Goal: Book appointment/travel/reservation

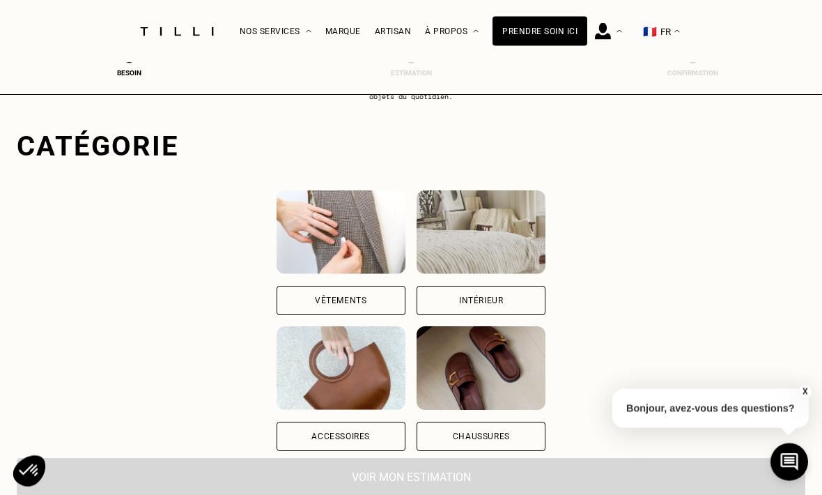
click at [301, 314] on div "Vêtements" at bounding box center [341, 300] width 129 height 29
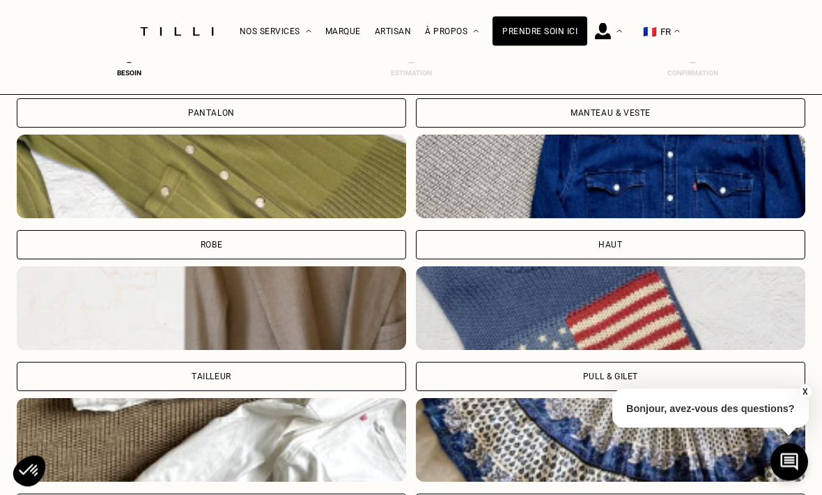
scroll to position [620, 0]
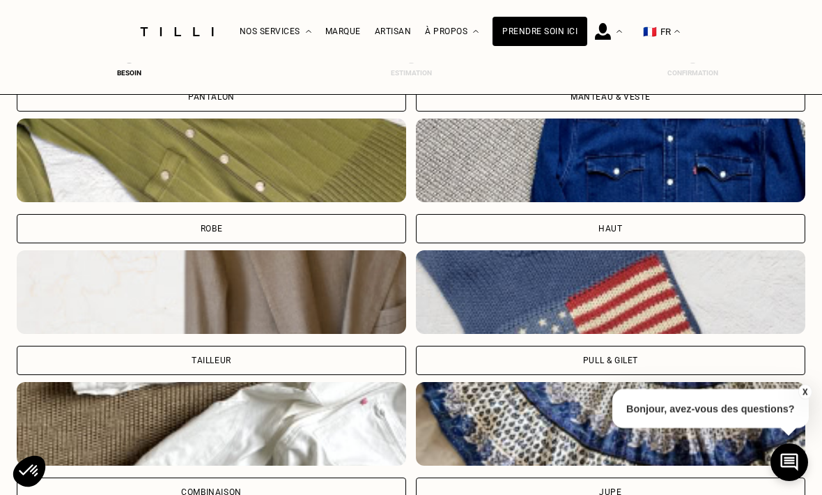
click at [622, 362] on div "Pull & gilet" at bounding box center [610, 360] width 55 height 8
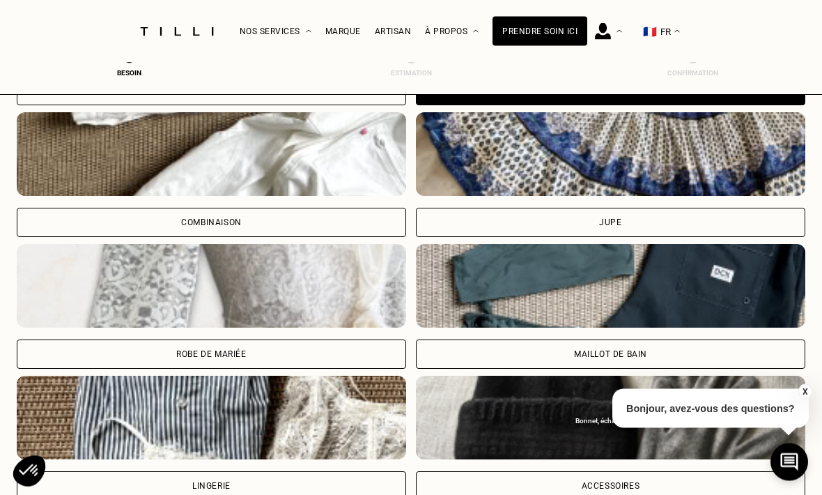
scroll to position [1303, 0]
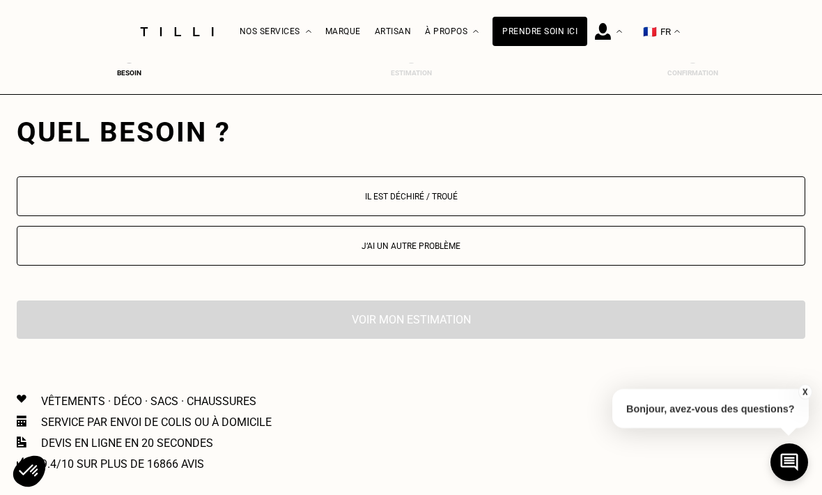
click at [626, 210] on button "Il est déchiré / troué" at bounding box center [411, 196] width 789 height 40
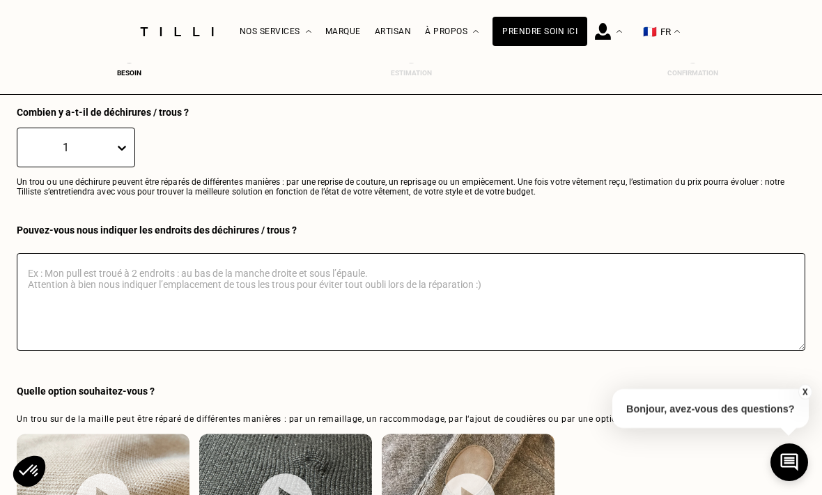
scroll to position [1509, 0]
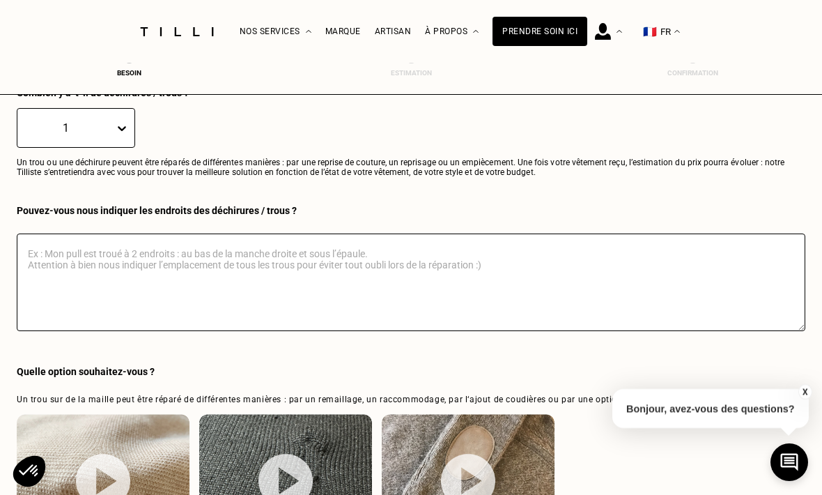
click at [535, 302] on textarea at bounding box center [411, 282] width 789 height 98
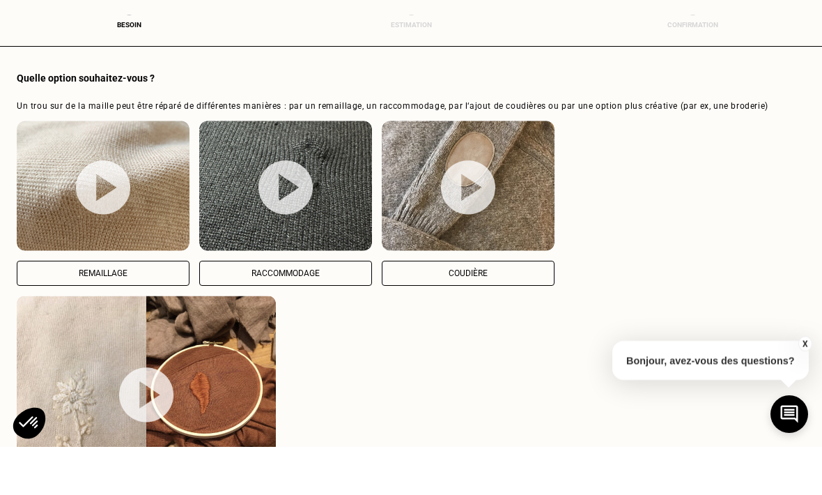
scroll to position [1766, 0]
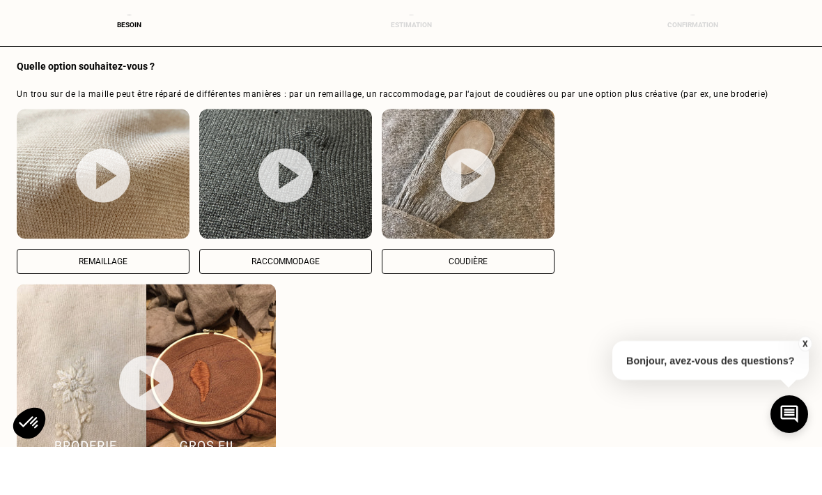
type textarea "Mon pull est troué au niveau du coude gauche. Il avait été réparé par tilli [DA…"
click at [513, 297] on button "Coudière" at bounding box center [468, 309] width 173 height 25
select select "FR"
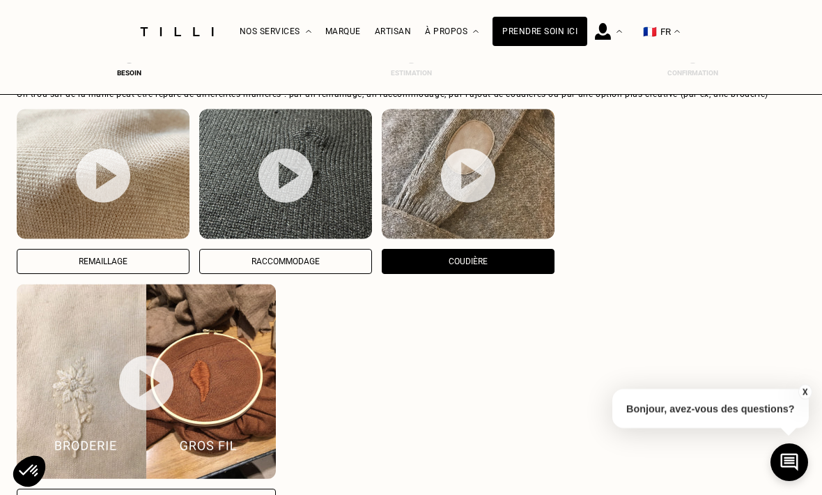
scroll to position [1786, 0]
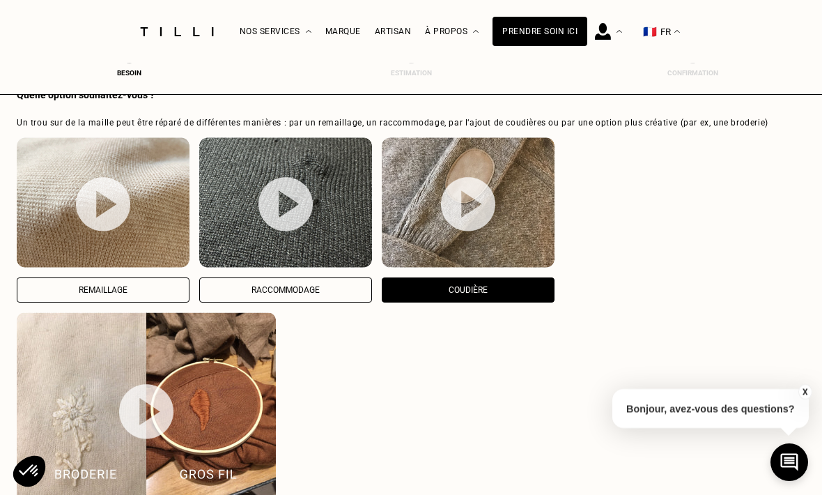
click at [465, 211] on img at bounding box center [468, 203] width 54 height 55
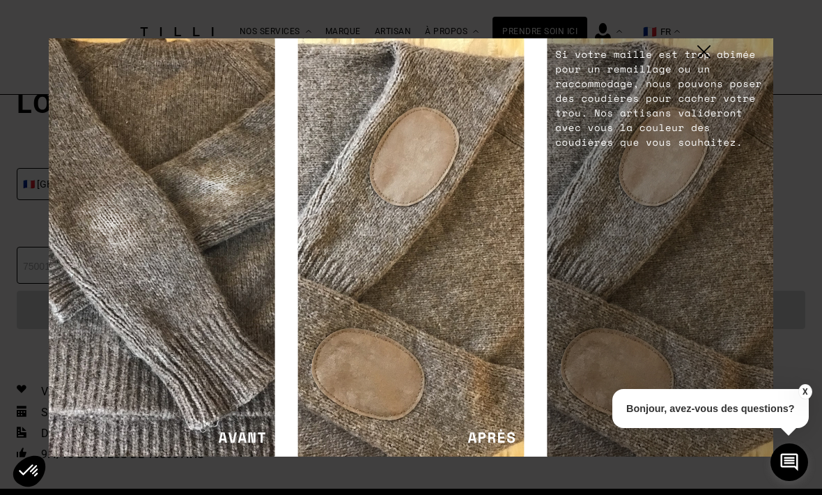
scroll to position [2311, 0]
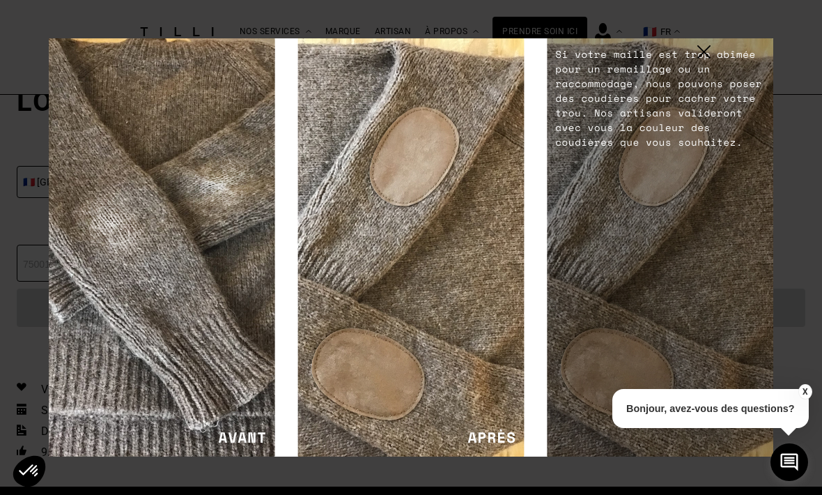
click at [705, 59] on img at bounding box center [704, 51] width 13 height 13
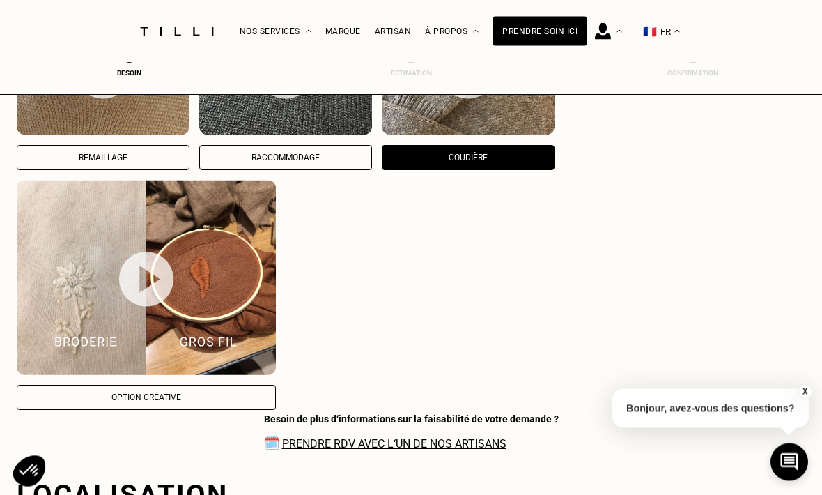
scroll to position [1928, 0]
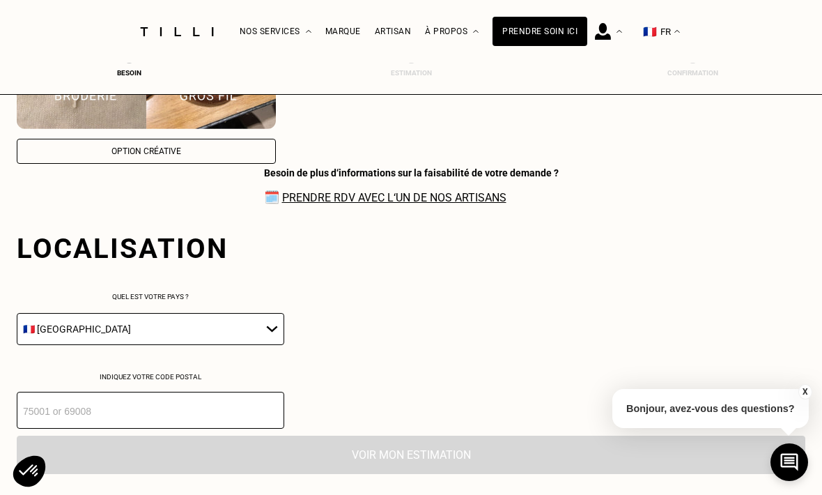
click at [185, 422] on input "number" at bounding box center [151, 410] width 268 height 37
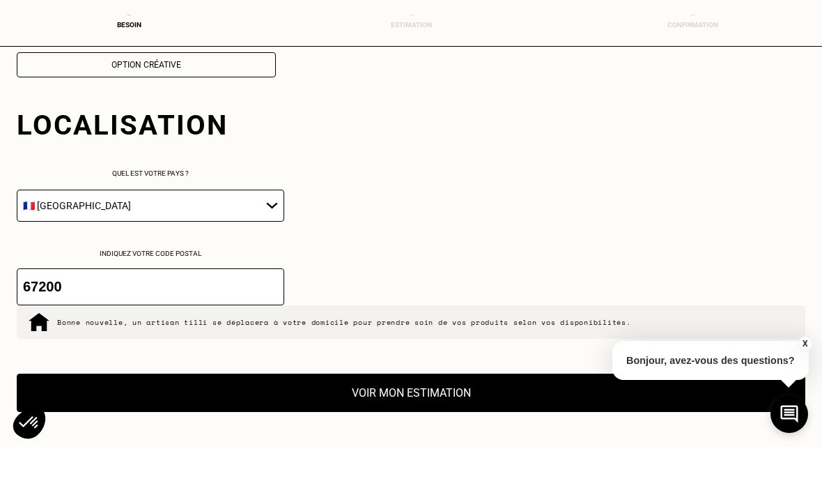
scroll to position [2197, 0]
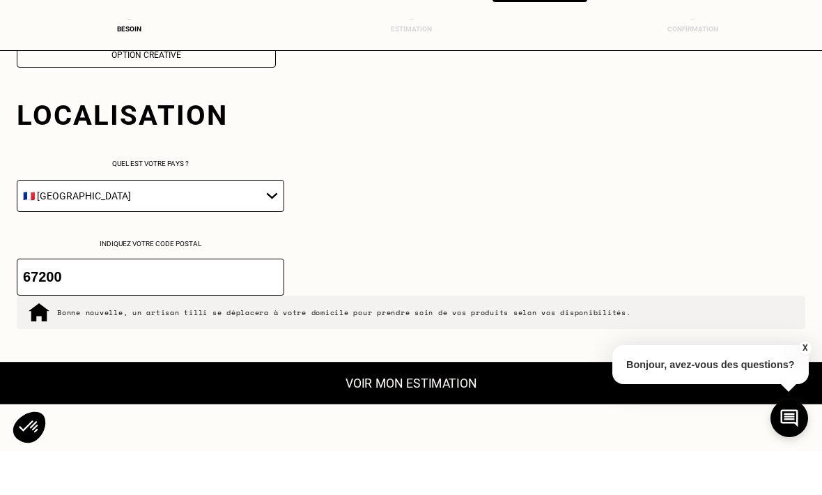
type input "67200"
click at [468, 413] on button "Voir mon estimation" at bounding box center [411, 427] width 868 height 43
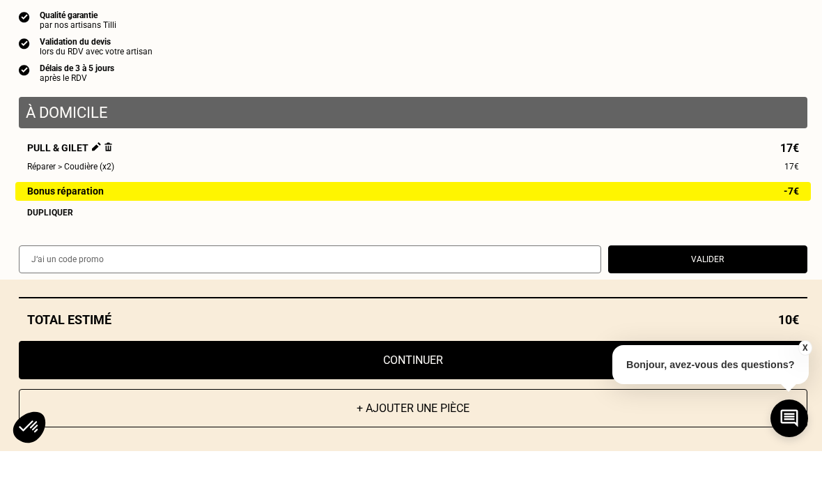
scroll to position [2241, 0]
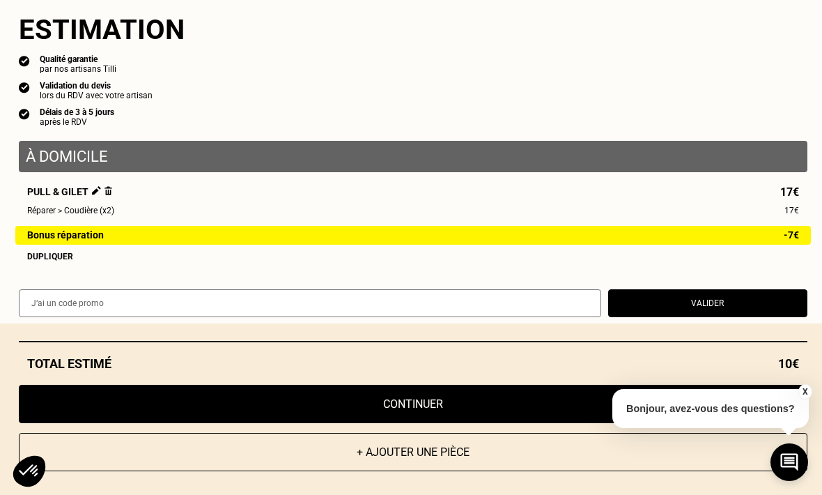
click at [452, 317] on input "text" at bounding box center [310, 303] width 583 height 28
type input "MEYER15"
click at [714, 317] on button "Valider" at bounding box center [707, 303] width 199 height 28
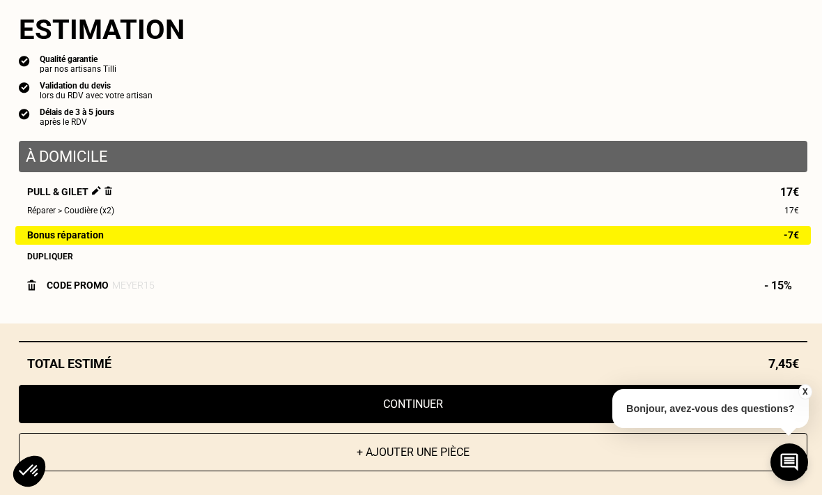
scroll to position [2491, 0]
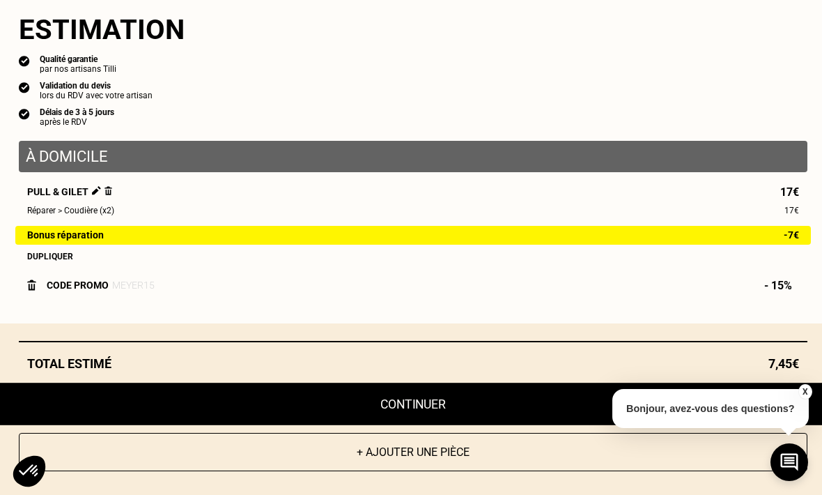
click at [467, 425] on button "Continuer" at bounding box center [413, 404] width 868 height 43
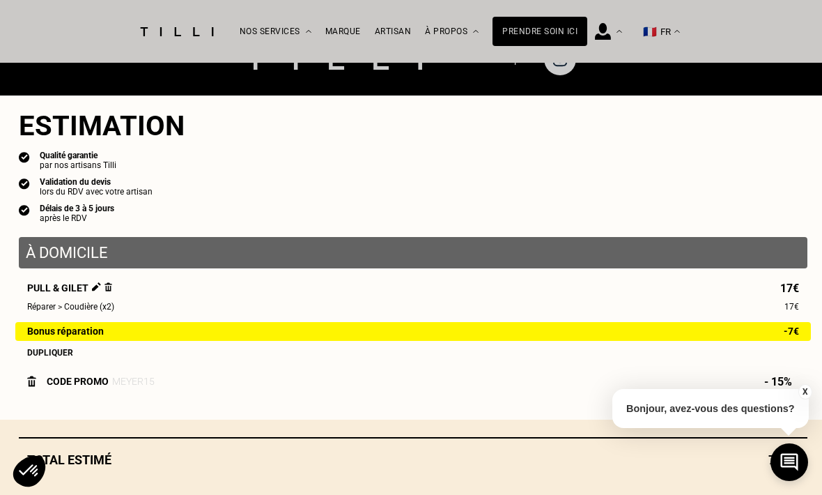
scroll to position [661, 0]
select select "FR"
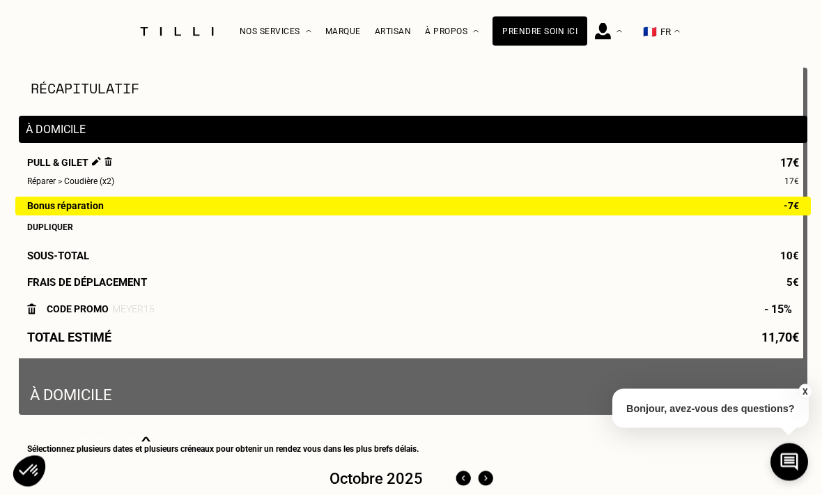
scroll to position [97, 0]
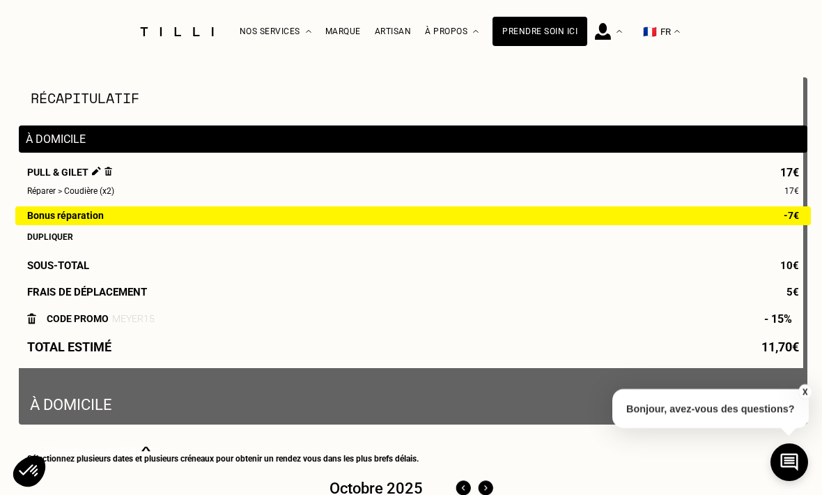
click at [537, 454] on div "J‘indique mes disponibilités" at bounding box center [413, 449] width 772 height 10
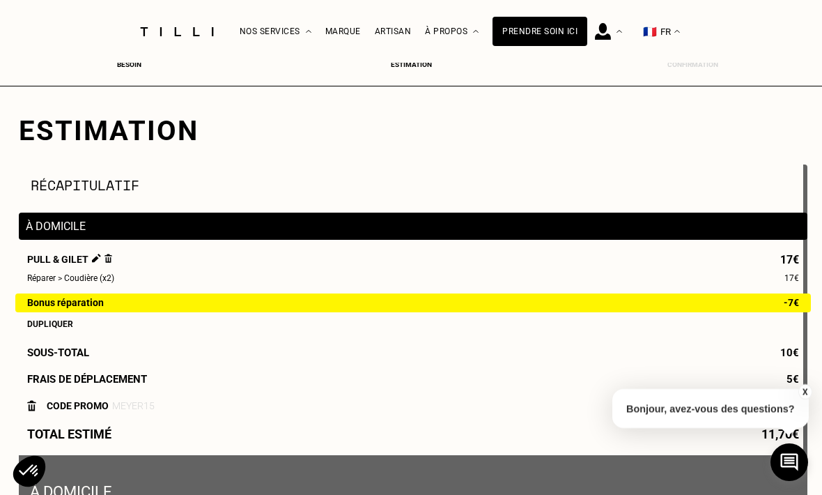
scroll to position [0, 0]
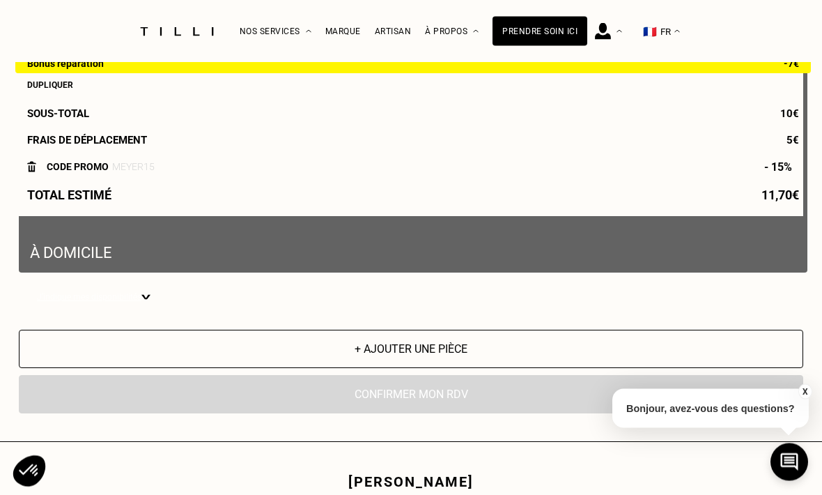
click at [123, 302] on p "J‘indique mes disponibilités" at bounding box center [84, 298] width 114 height 10
select select "FR"
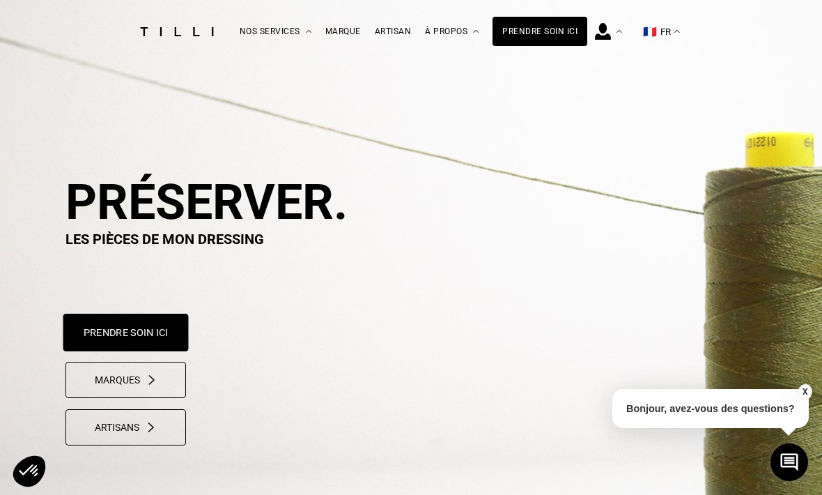
click at [106, 329] on button "Prendre soin ici" at bounding box center [125, 333] width 125 height 38
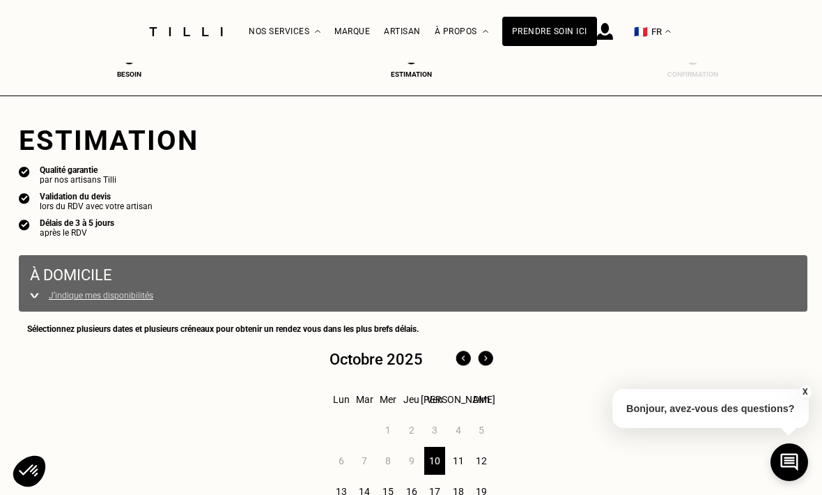
select select "FR"
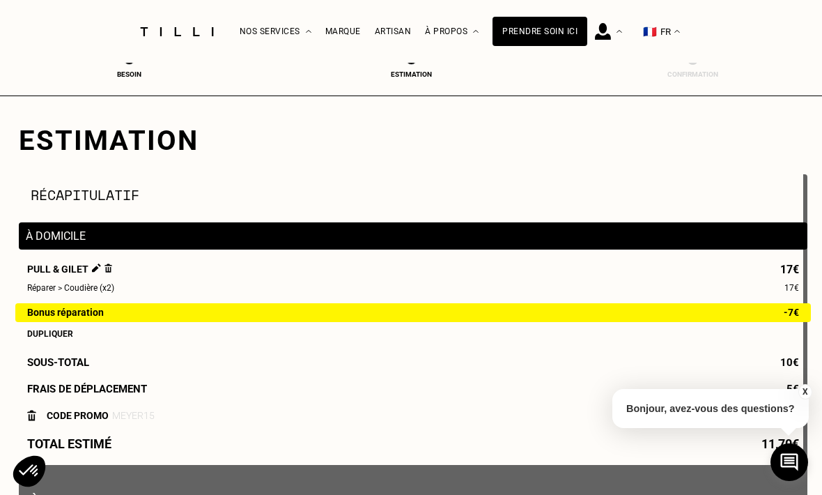
click at [413, 74] on div "Estimation" at bounding box center [411, 74] width 56 height 8
click at [132, 78] on div "Besoin" at bounding box center [130, 74] width 56 height 8
select select "FR"
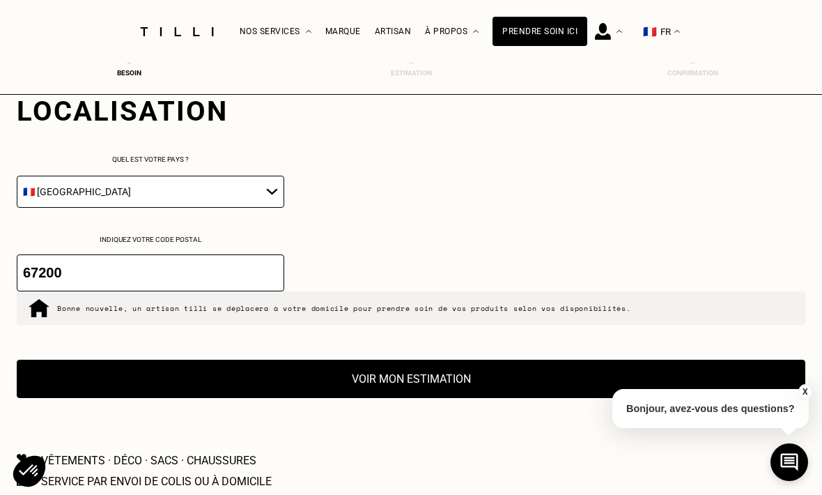
scroll to position [2225, 0]
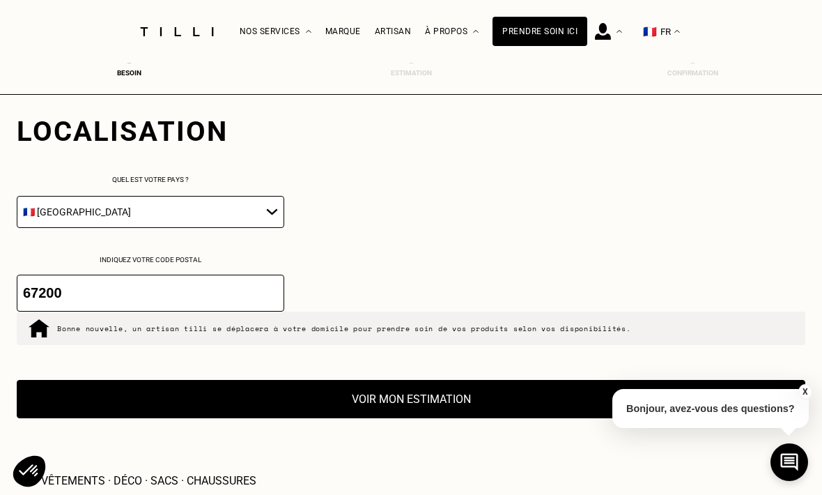
click at [282, 312] on input "67200" at bounding box center [151, 293] width 268 height 37
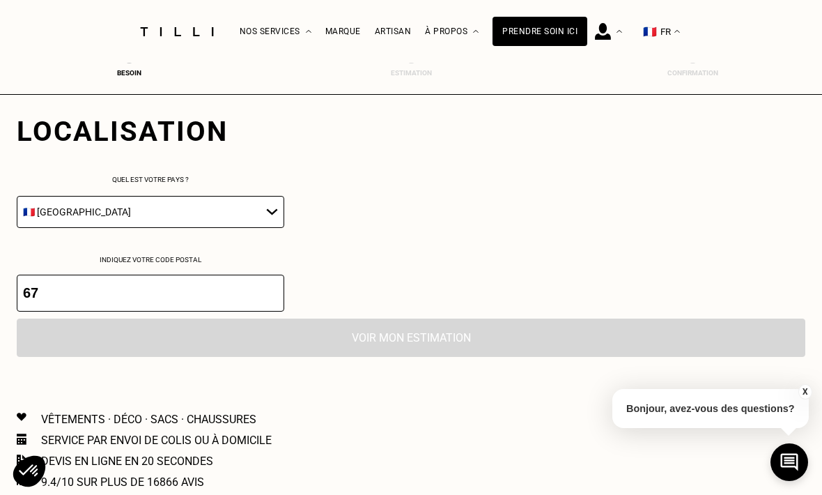
type input "6"
click at [580, 246] on div "Localisation Quel est votre pays ? 🇩🇪 [GEOGRAPHIC_DATA] 🇦🇹 [GEOGRAPHIC_DATA] 🇧🇪…" at bounding box center [411, 199] width 789 height 224
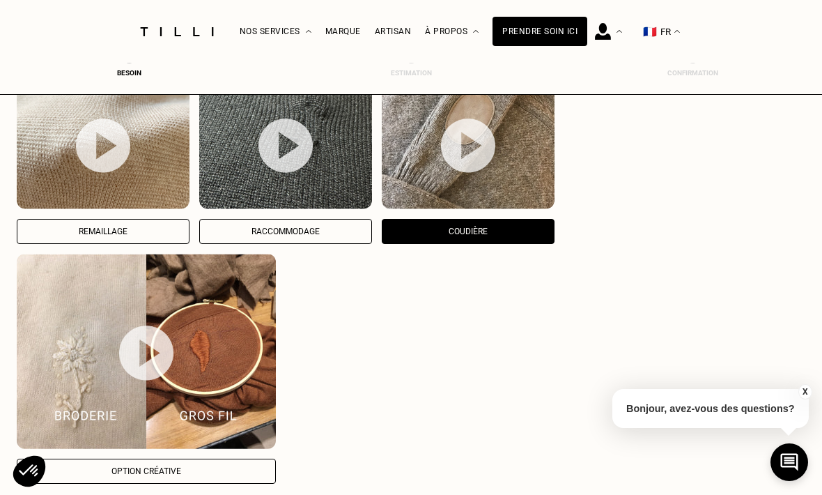
click at [514, 236] on p "Coudière" at bounding box center [469, 232] width 158 height 10
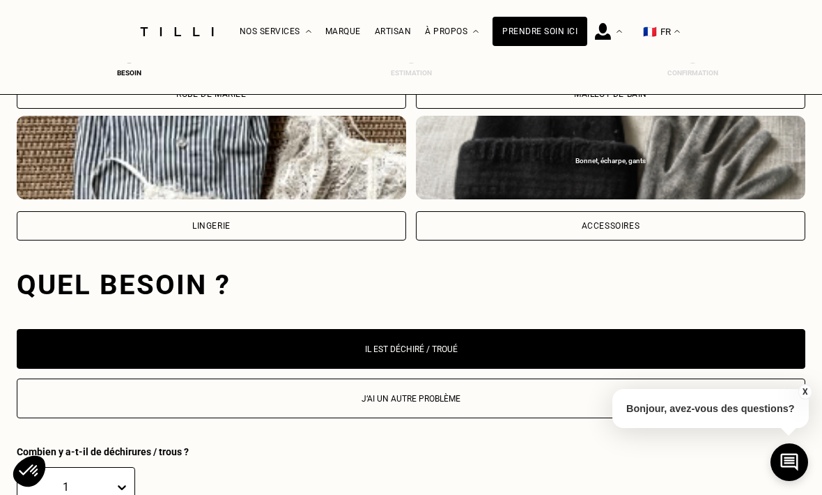
scroll to position [1160, 0]
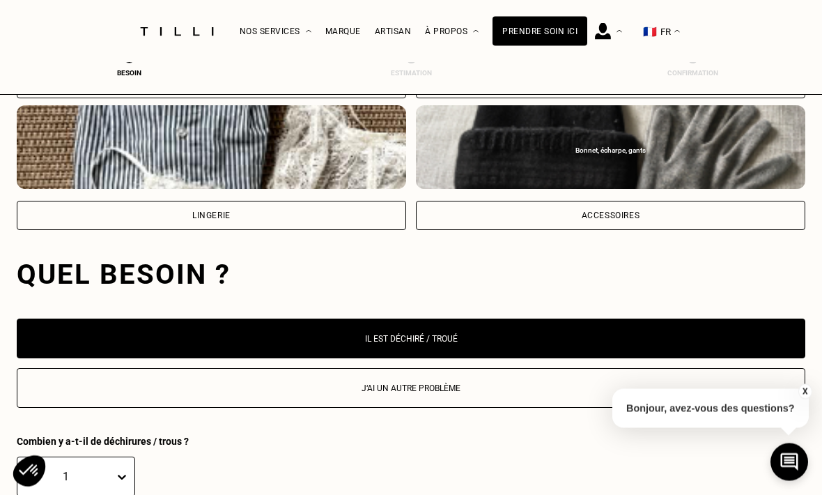
click at [512, 340] on p "Il est déchiré / troué" at bounding box center [411, 340] width 774 height 10
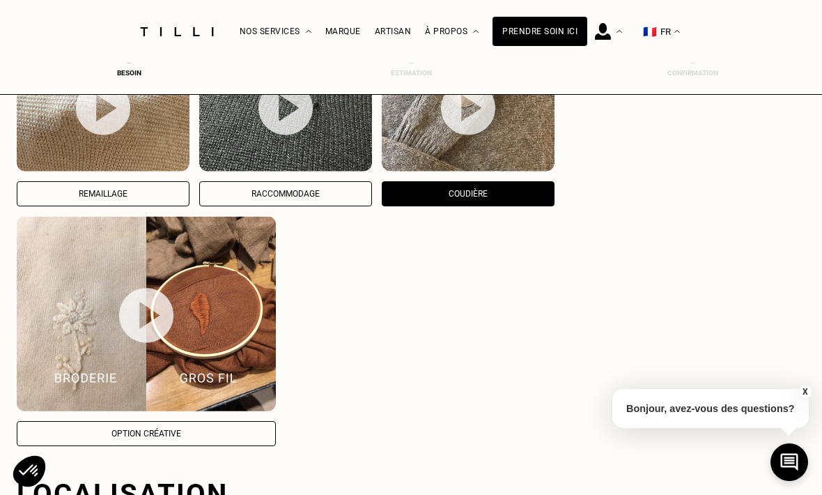
click at [44, 199] on p "Remaillage" at bounding box center [103, 194] width 158 height 10
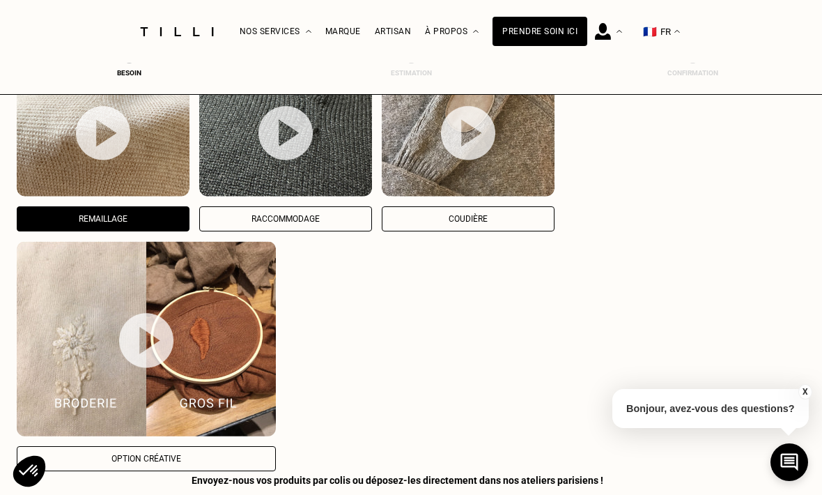
click at [479, 224] on p "Coudière" at bounding box center [469, 219] width 158 height 10
select select "FR"
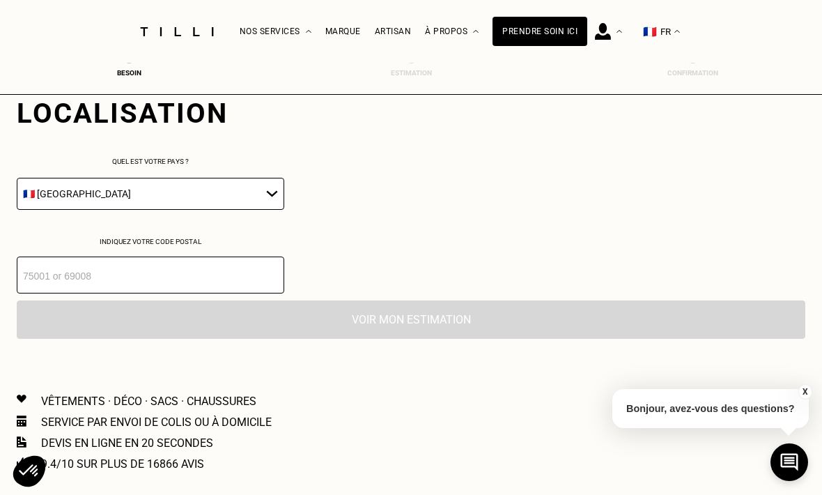
scroll to position [2290, 0]
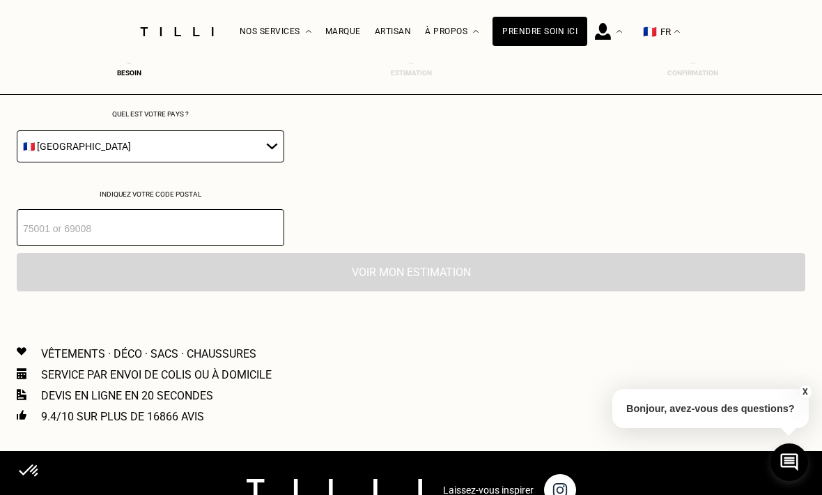
click at [215, 244] on input "number" at bounding box center [151, 227] width 268 height 37
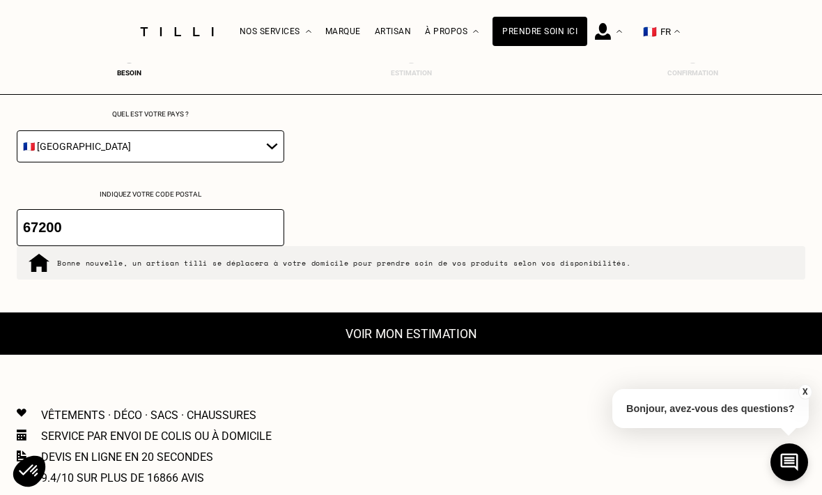
type input "67200"
click at [501, 355] on button "Voir mon estimation" at bounding box center [411, 333] width 868 height 43
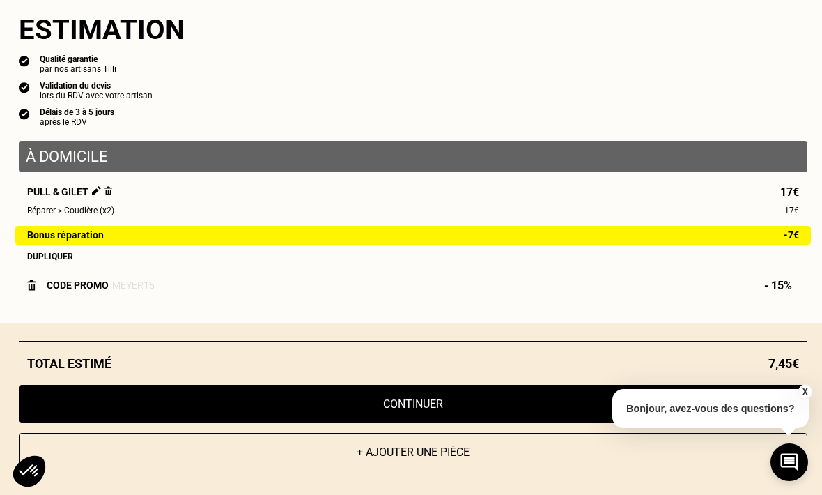
scroll to position [2702, 0]
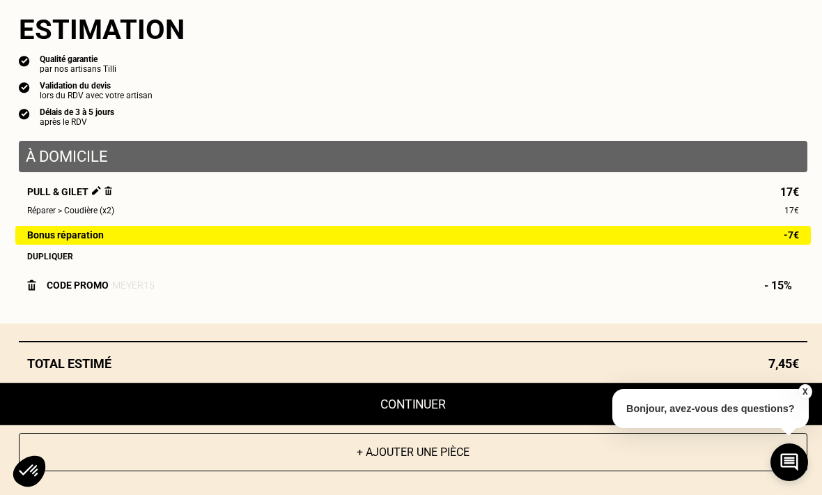
click at [440, 425] on button "Continuer" at bounding box center [413, 404] width 868 height 43
select select "FR"
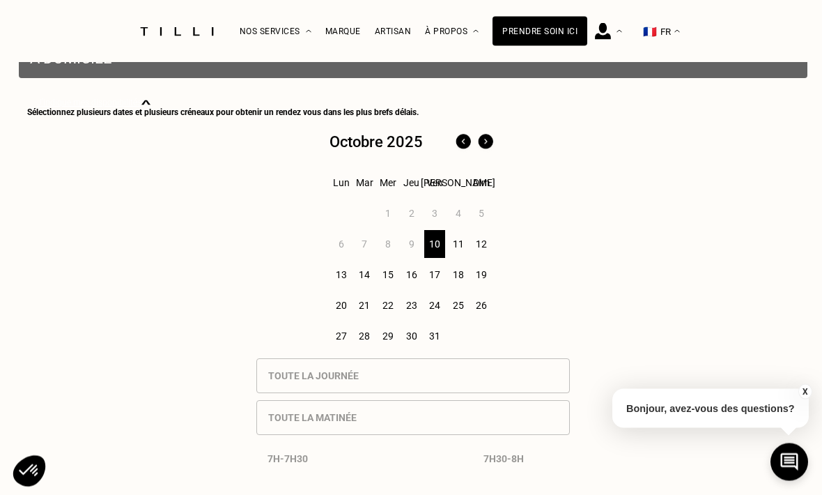
scroll to position [442, 0]
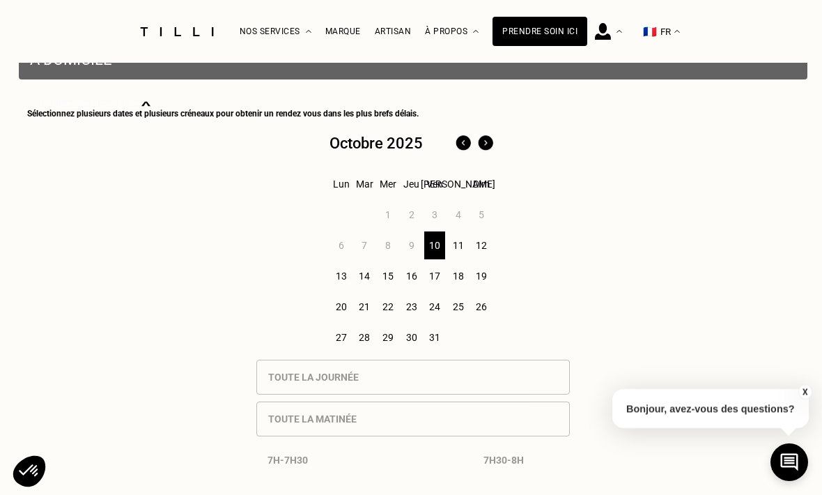
click at [454, 256] on div "11" at bounding box center [458, 245] width 22 height 28
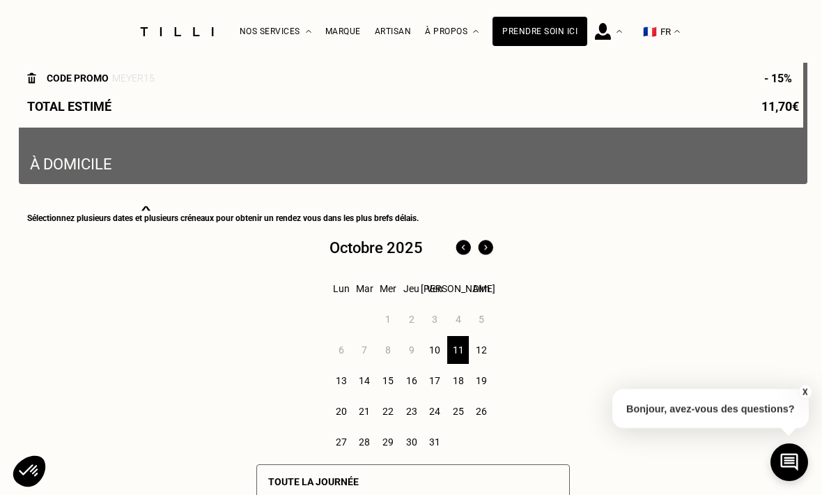
scroll to position [355, 0]
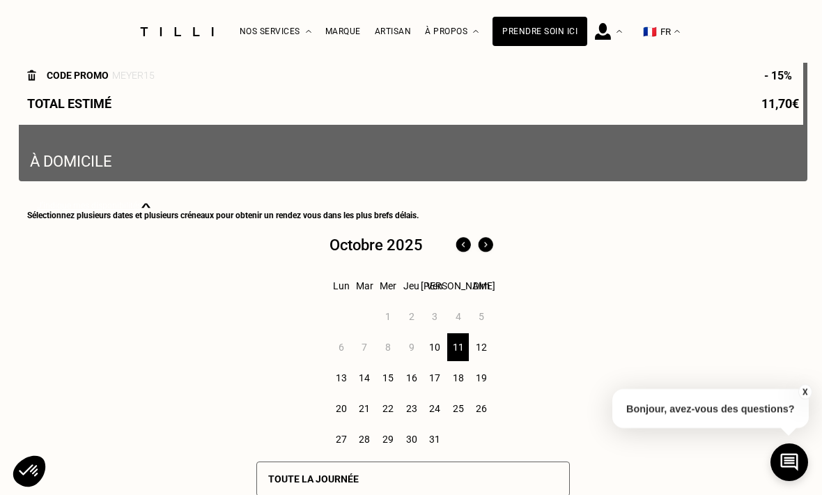
click at [345, 383] on div "13" at bounding box center [342, 378] width 22 height 28
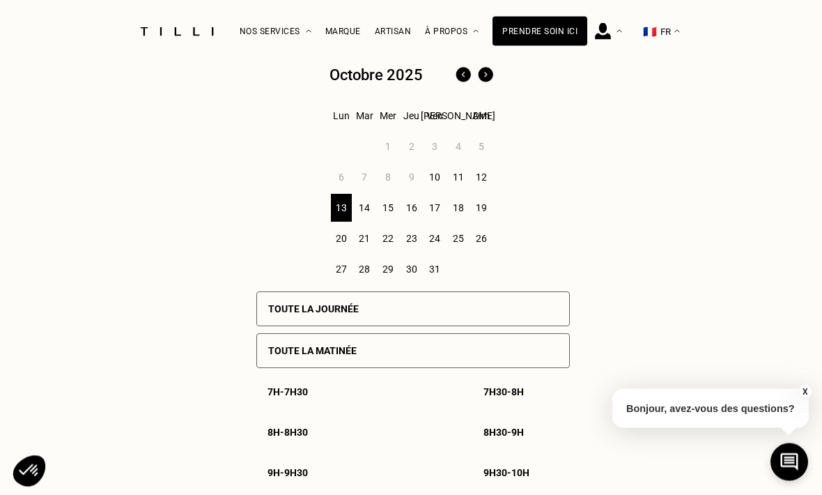
click at [275, 312] on p "Toute la journée" at bounding box center [313, 309] width 91 height 11
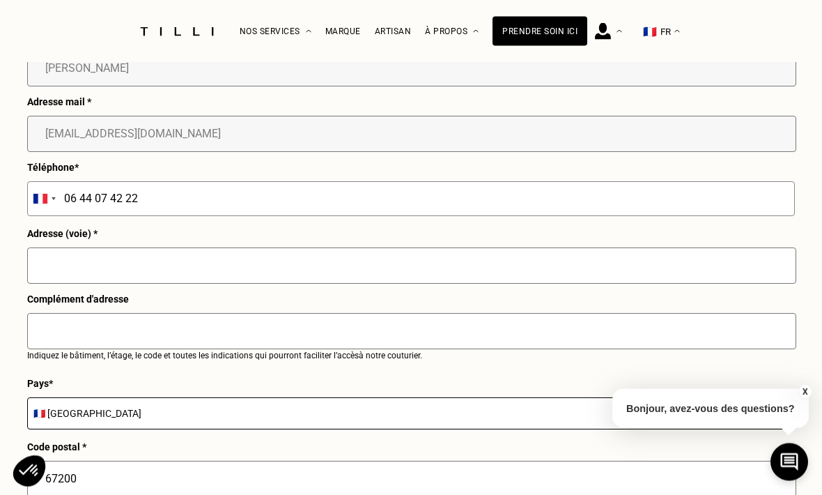
scroll to position [1712, 0]
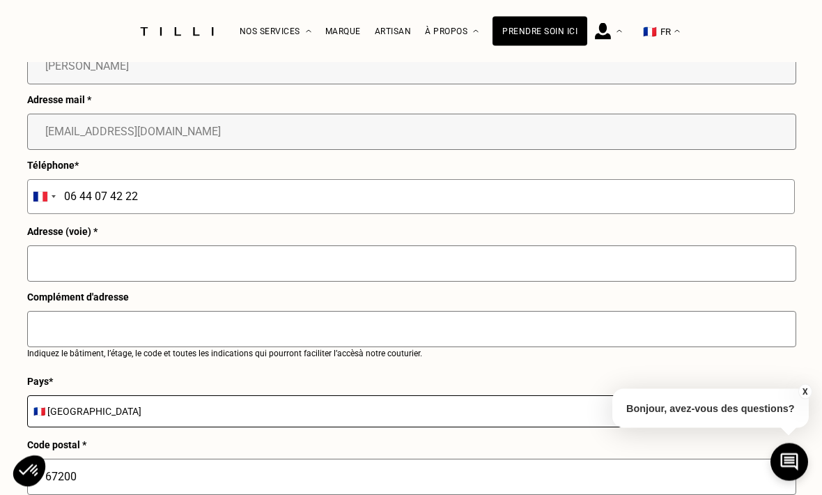
click at [394, 282] on input "text" at bounding box center [411, 264] width 769 height 36
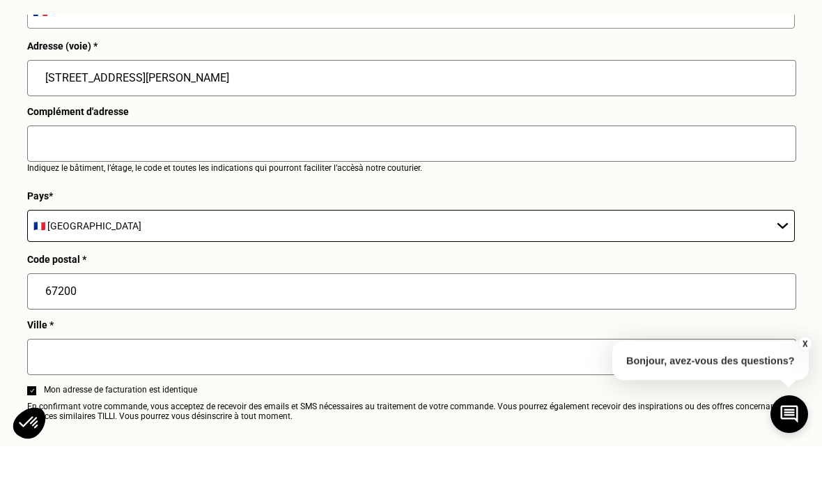
scroll to position [1855, 0]
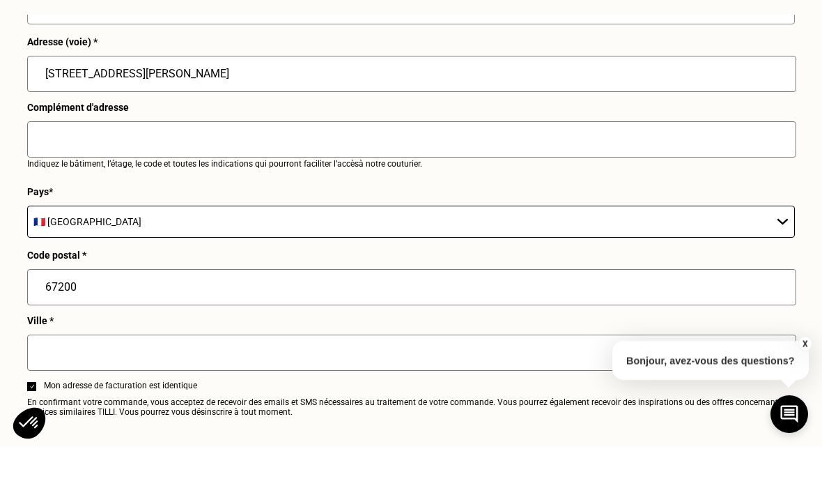
type input "[STREET_ADDRESS][PERSON_NAME]"
click at [217, 392] on input "text" at bounding box center [411, 401] width 769 height 36
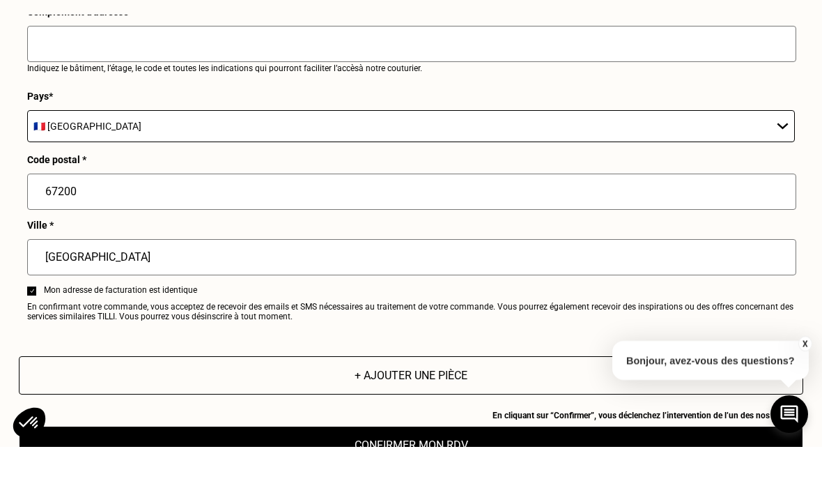
scroll to position [1987, 0]
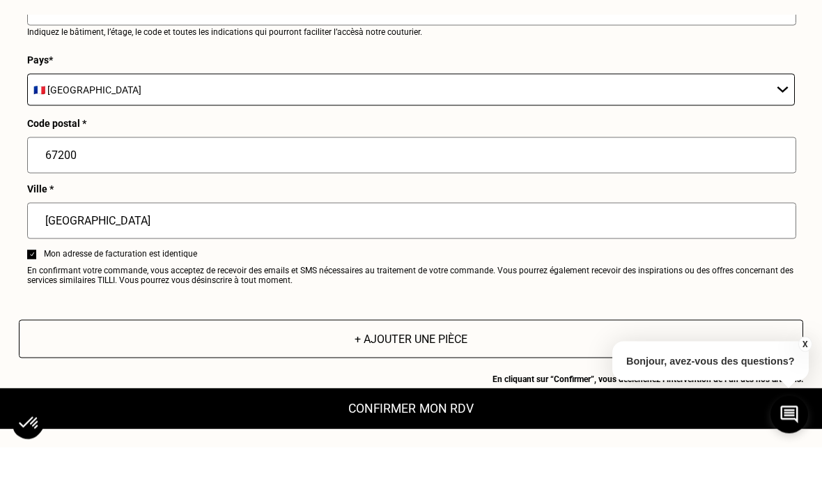
type input "[GEOGRAPHIC_DATA]"
click at [447, 438] on button "Confirmer mon RDV" at bounding box center [412, 456] width 864 height 43
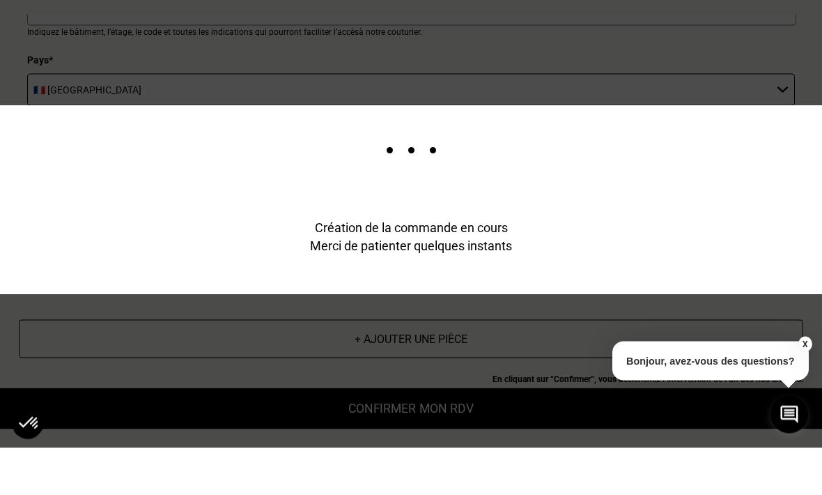
scroll to position [2035, 0]
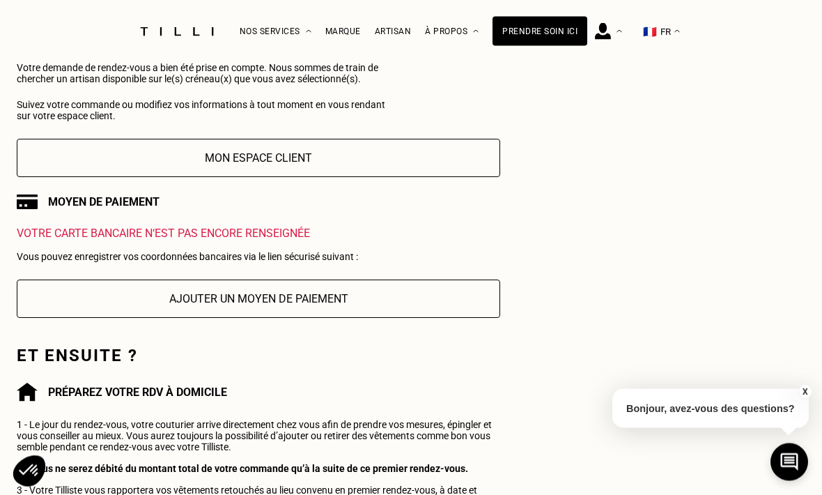
scroll to position [158, 0]
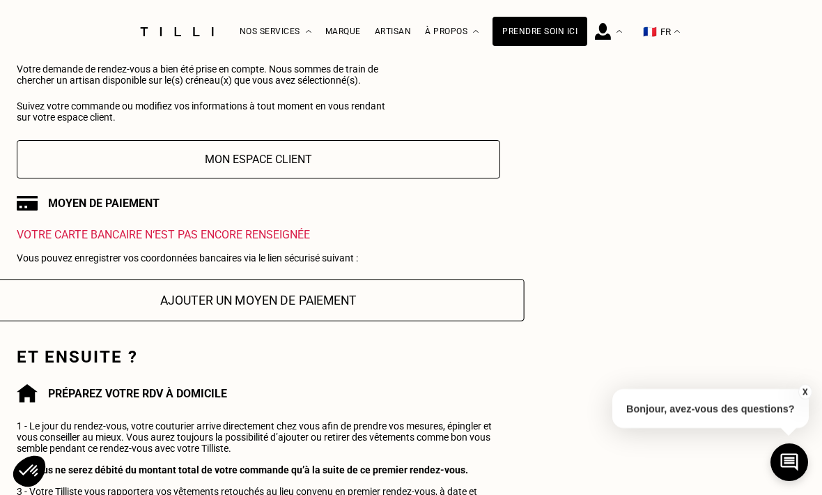
click at [59, 299] on button "Ajouter un moyen de paiement" at bounding box center [258, 300] width 532 height 43
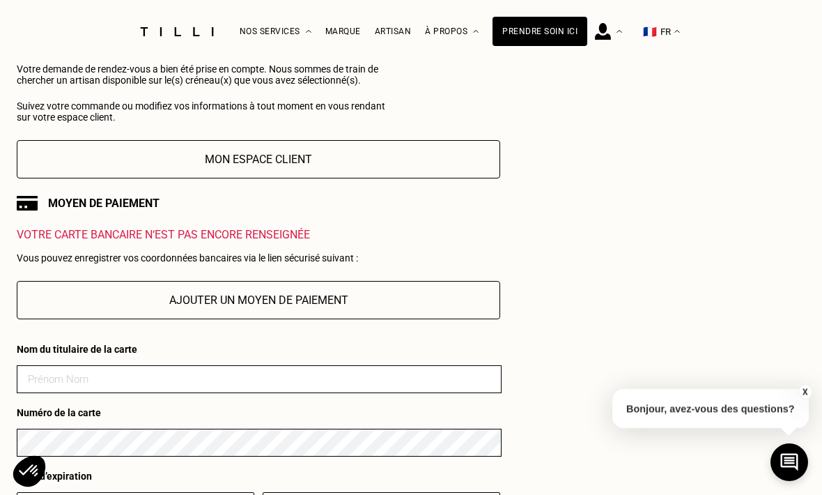
click at [74, 380] on input at bounding box center [259, 379] width 485 height 28
type input "[PERSON_NAME]"
type input "01/30"
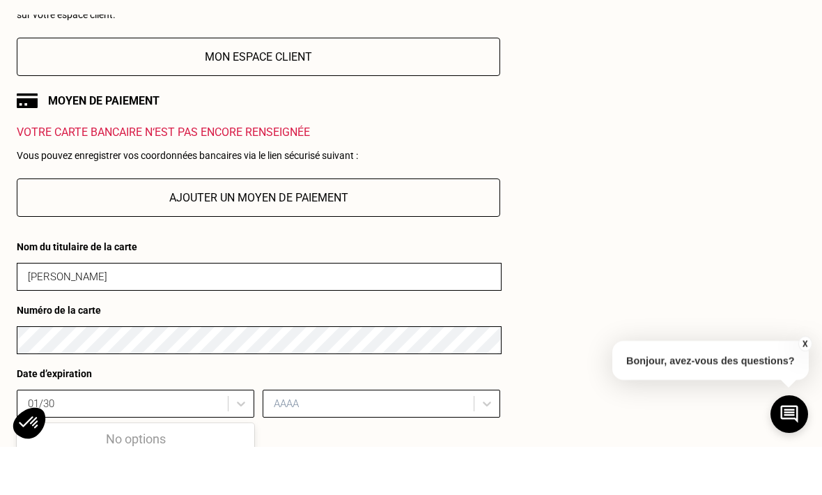
scroll to position [215, 0]
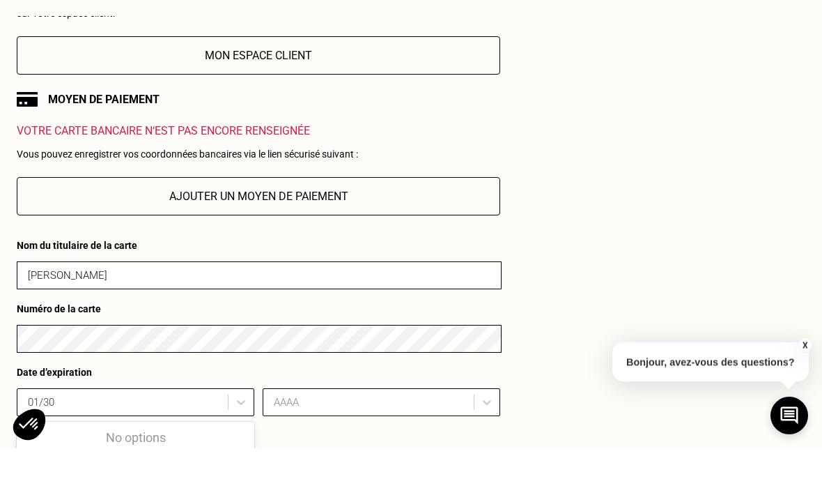
click at [398, 308] on input "[PERSON_NAME]" at bounding box center [259, 322] width 485 height 28
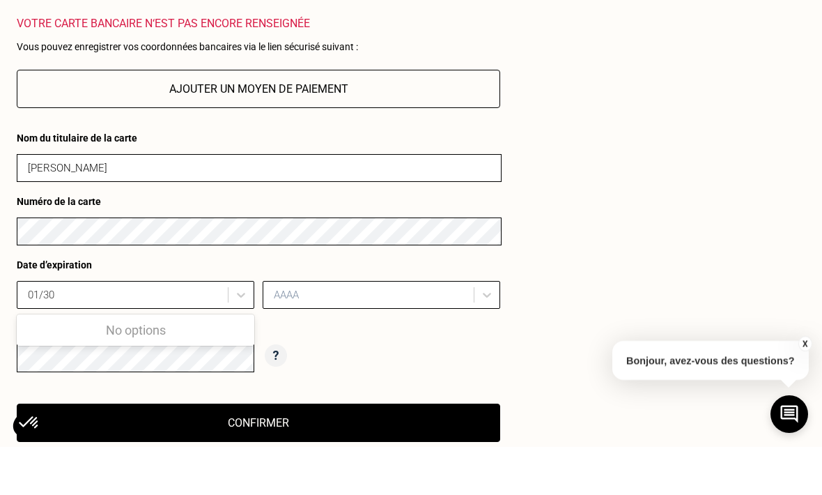
scroll to position [362, 0]
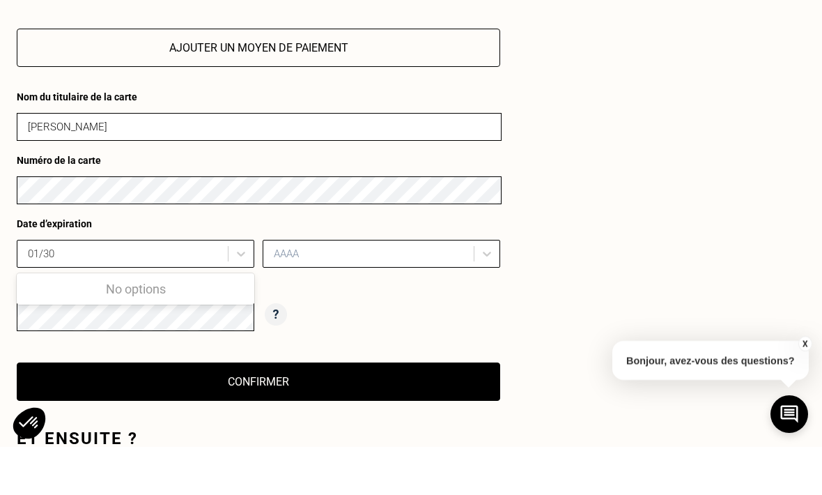
type input "[PERSON_NAME]"
click at [70, 324] on div "01" at bounding box center [136, 337] width 238 height 26
type input "01"
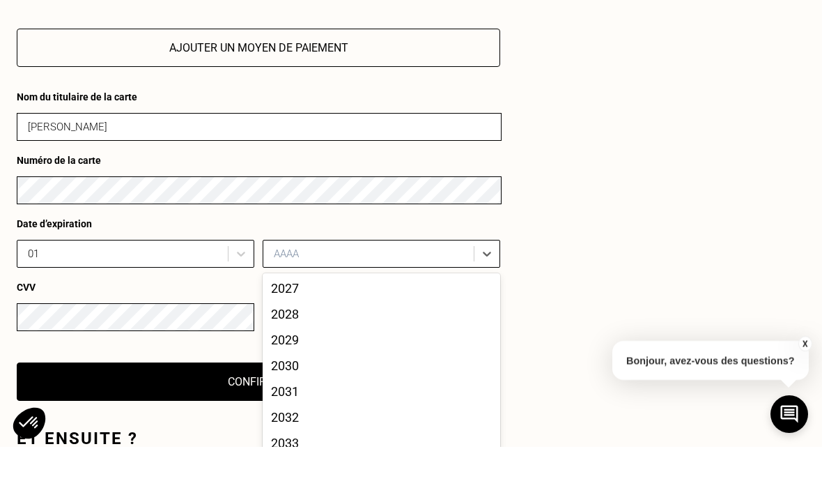
scroll to position [51, 0]
click at [340, 402] on div "2030" at bounding box center [382, 415] width 238 height 26
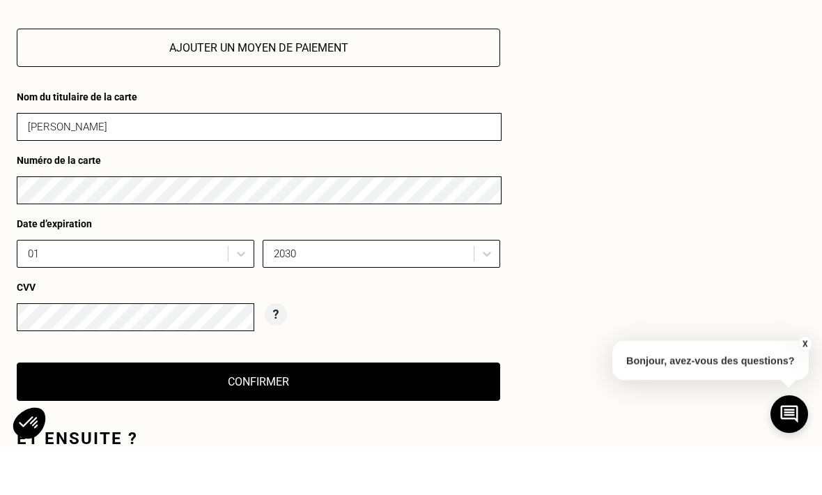
scroll to position [411, 0]
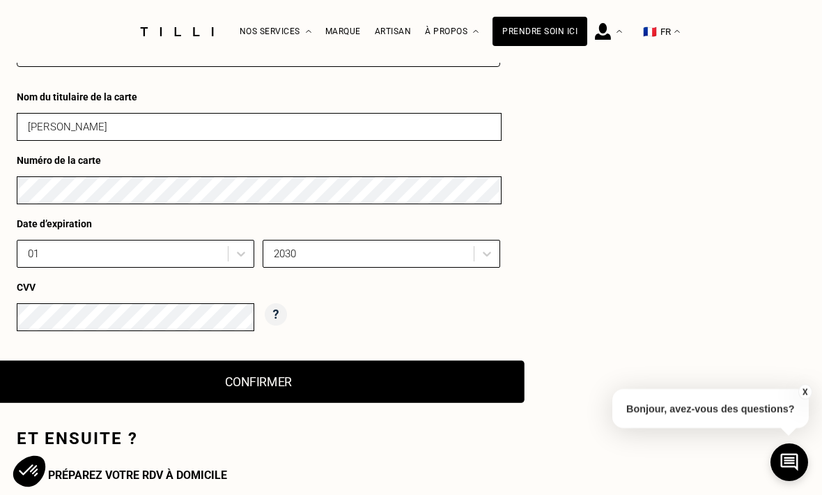
click at [202, 403] on button "Confirmer" at bounding box center [258, 381] width 532 height 43
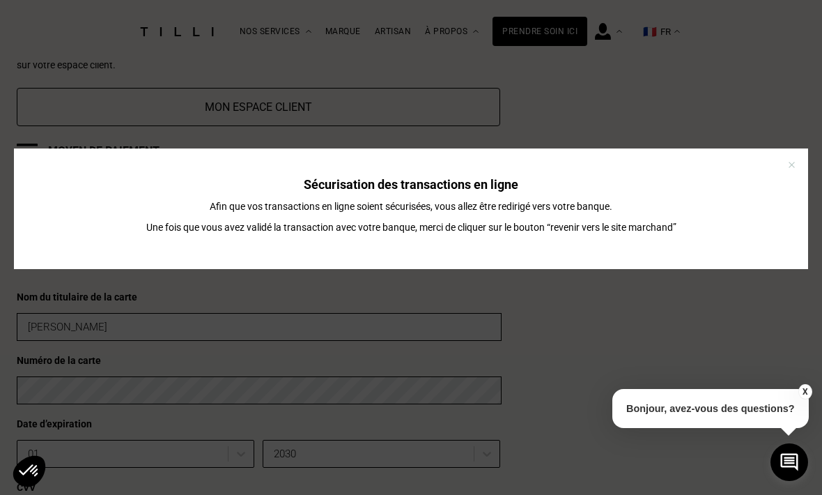
scroll to position [210, 0]
